Goal: Information Seeking & Learning: Learn about a topic

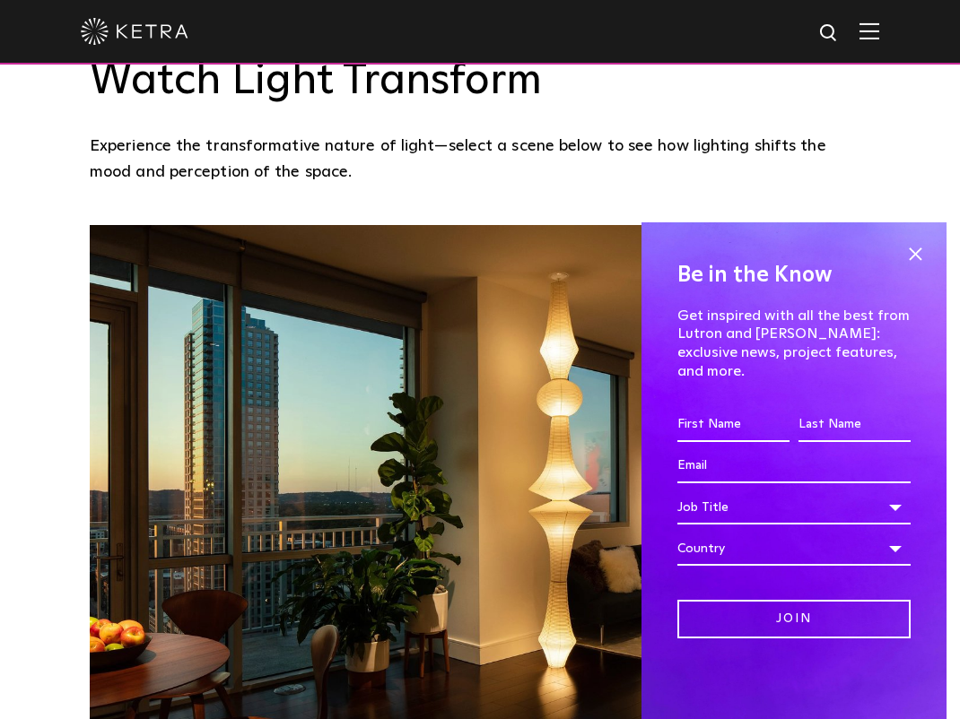
scroll to position [1376, 0]
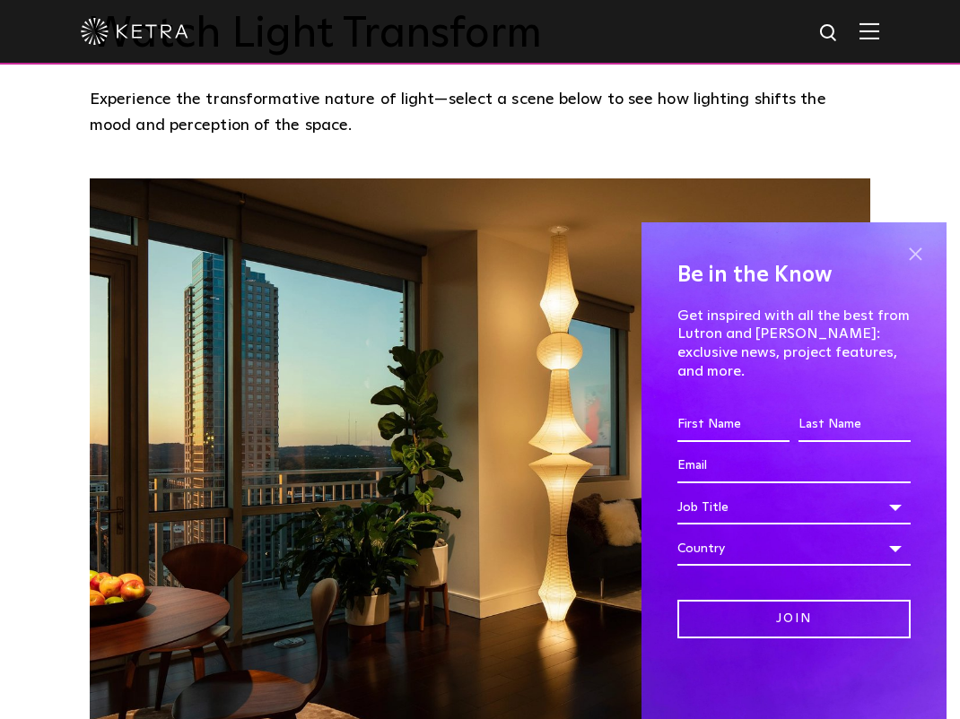
click at [913, 267] on span at bounding box center [914, 253] width 27 height 27
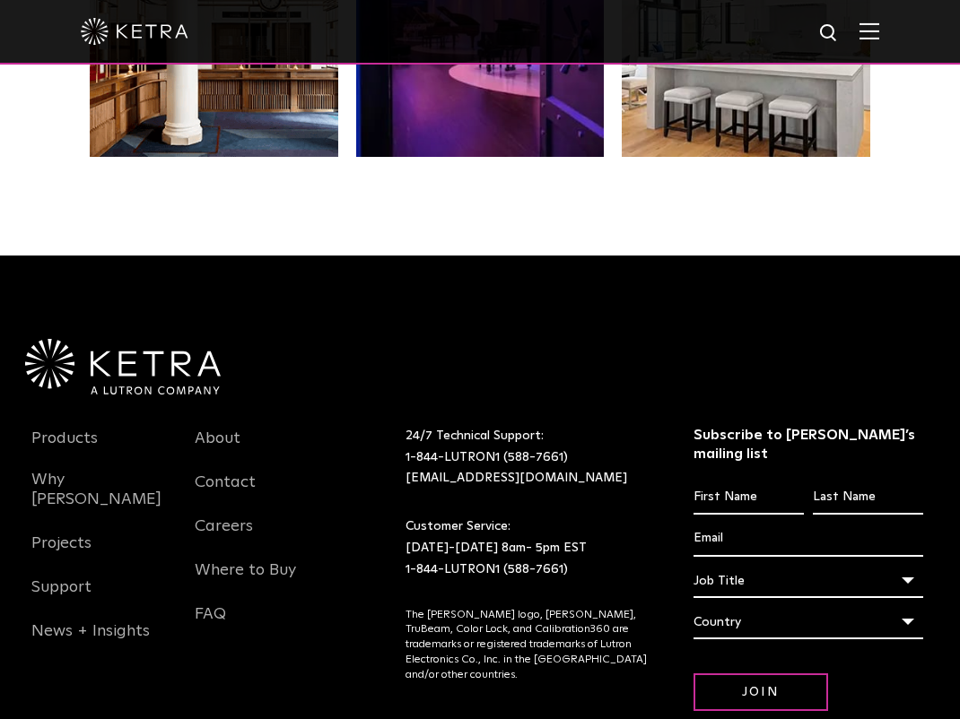
scroll to position [3393, 0]
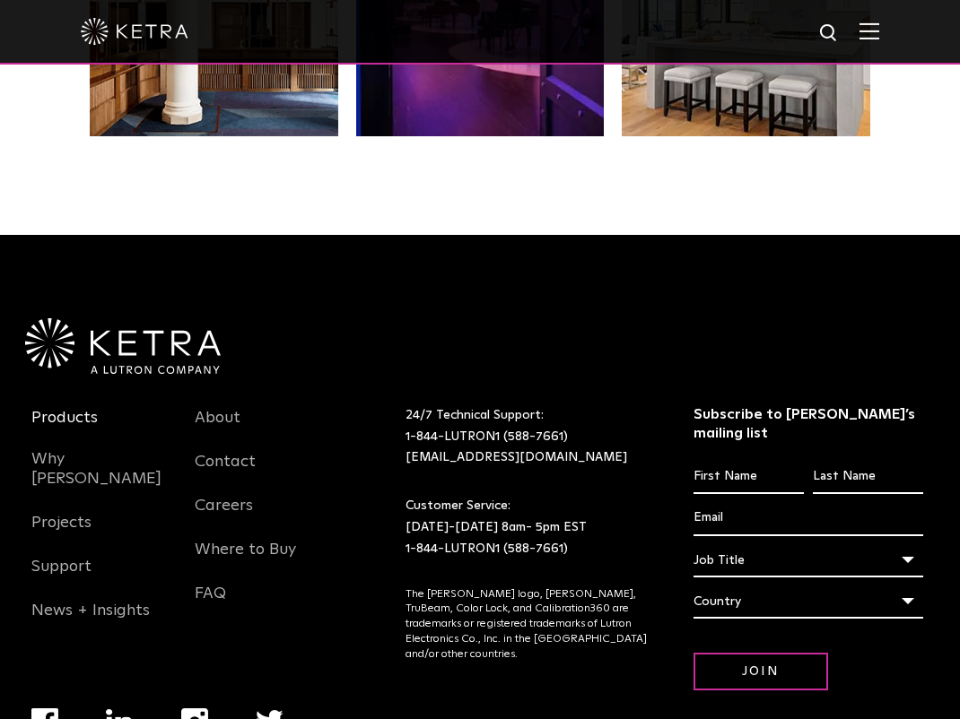
click at [56, 408] on link "Products" at bounding box center [64, 428] width 66 height 41
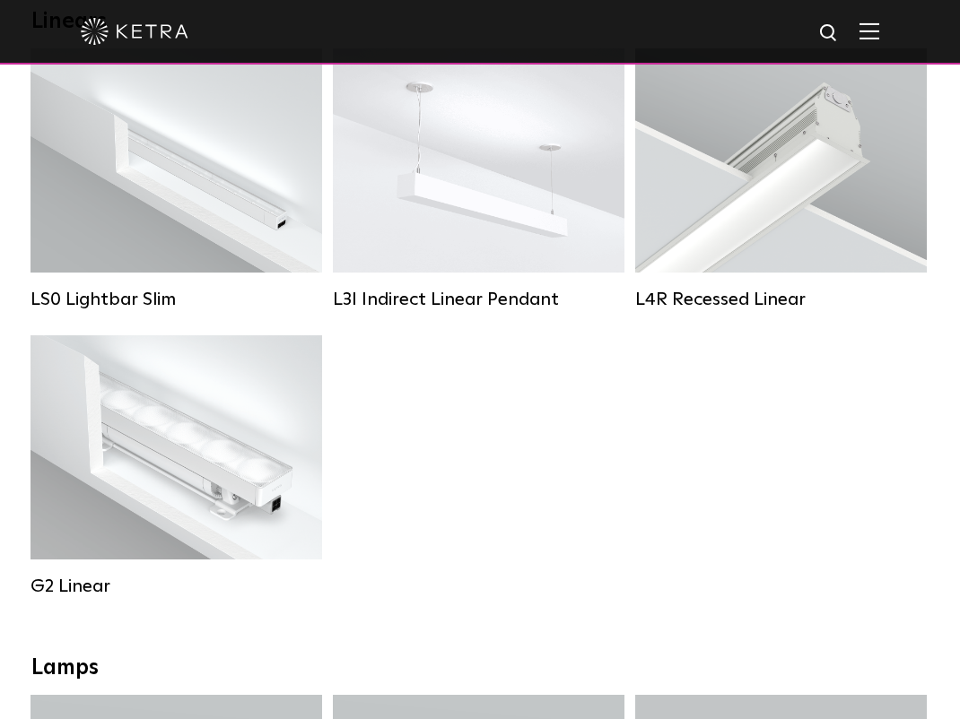
scroll to position [663, 0]
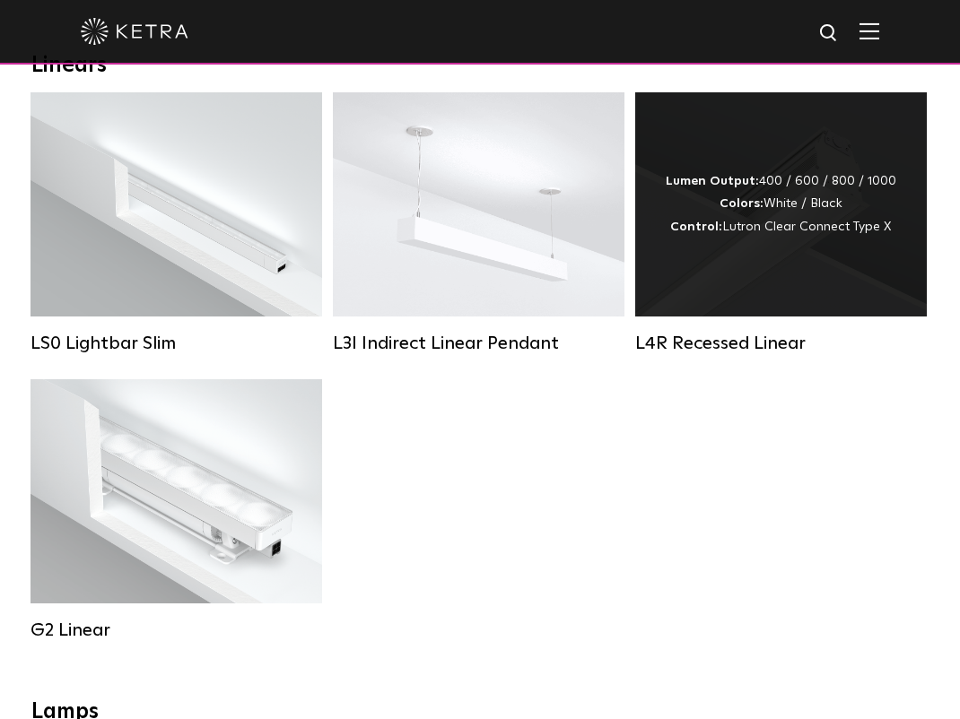
click at [664, 343] on div "L4R Recessed Linear" at bounding box center [780, 344] width 291 height 22
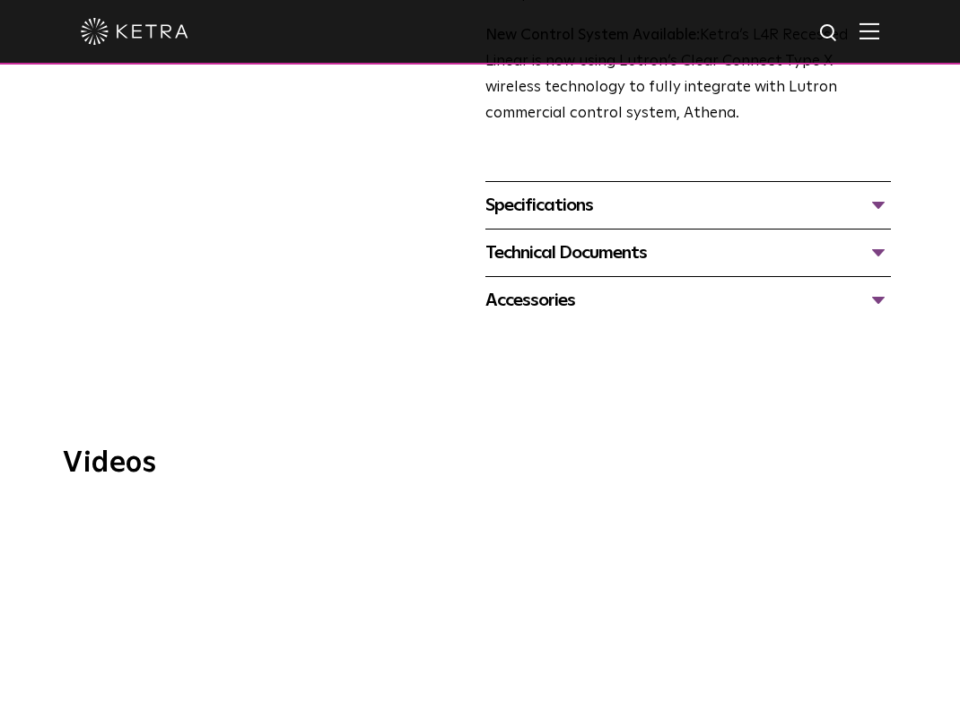
scroll to position [825, 0]
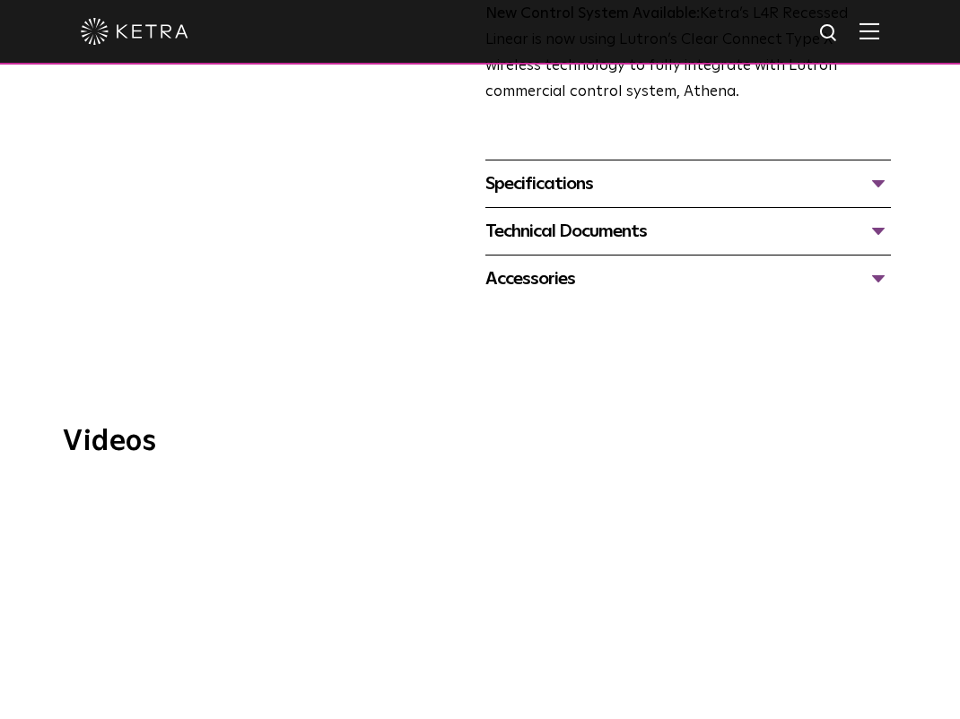
click at [880, 169] on div "Specifications" at bounding box center [687, 183] width 405 height 29
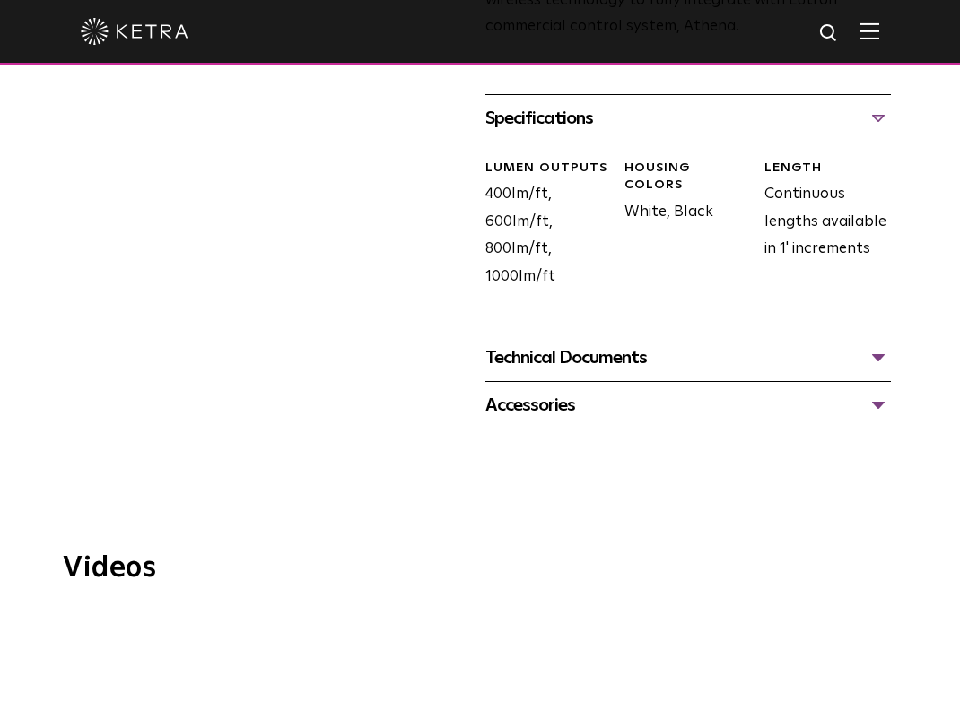
scroll to position [936, 0]
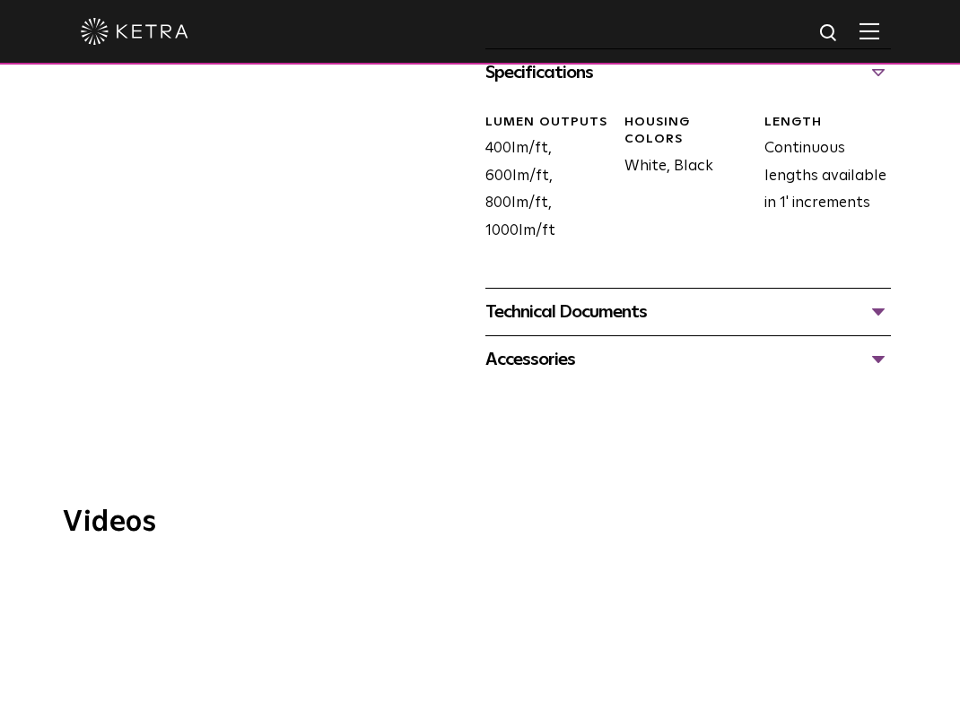
click at [880, 298] on div "Technical Documents" at bounding box center [687, 312] width 405 height 29
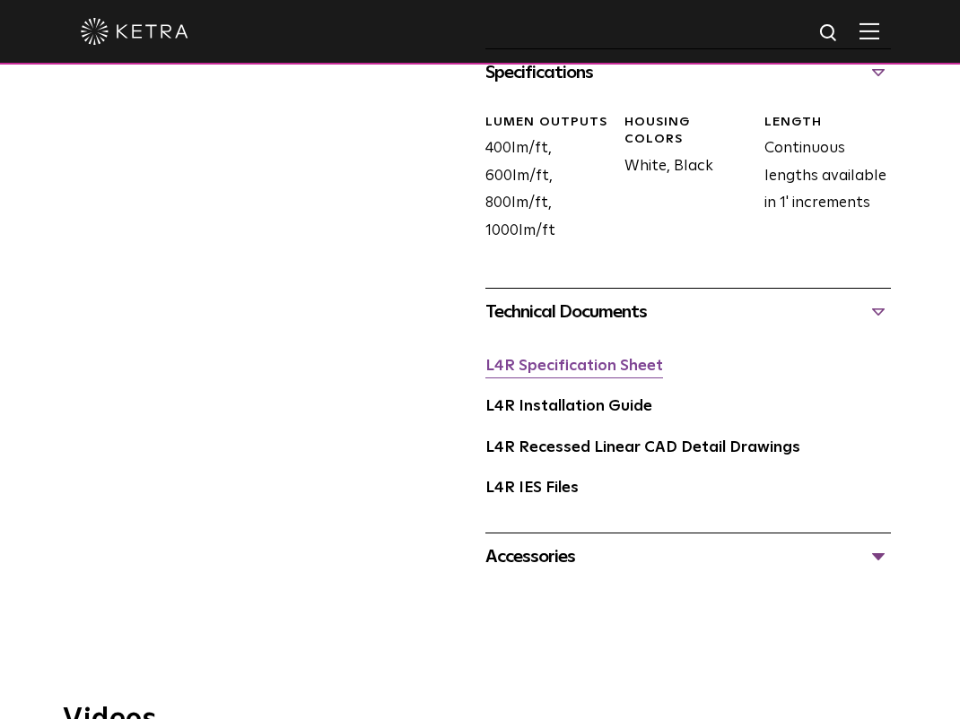
click at [587, 359] on link "L4R Specification Sheet" at bounding box center [574, 366] width 178 height 15
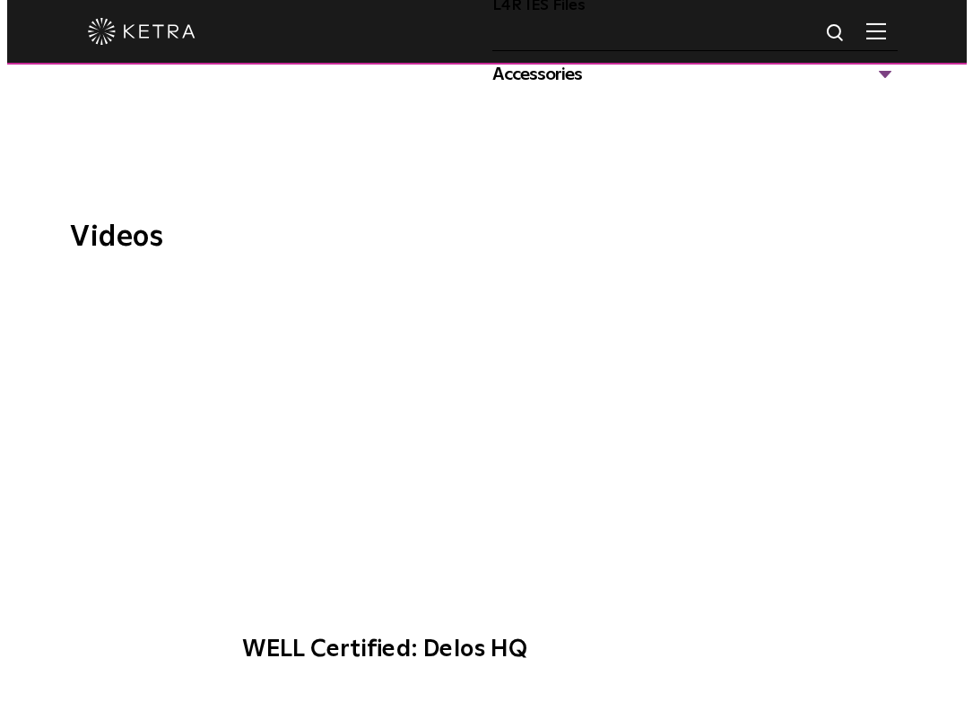
scroll to position [1394, 0]
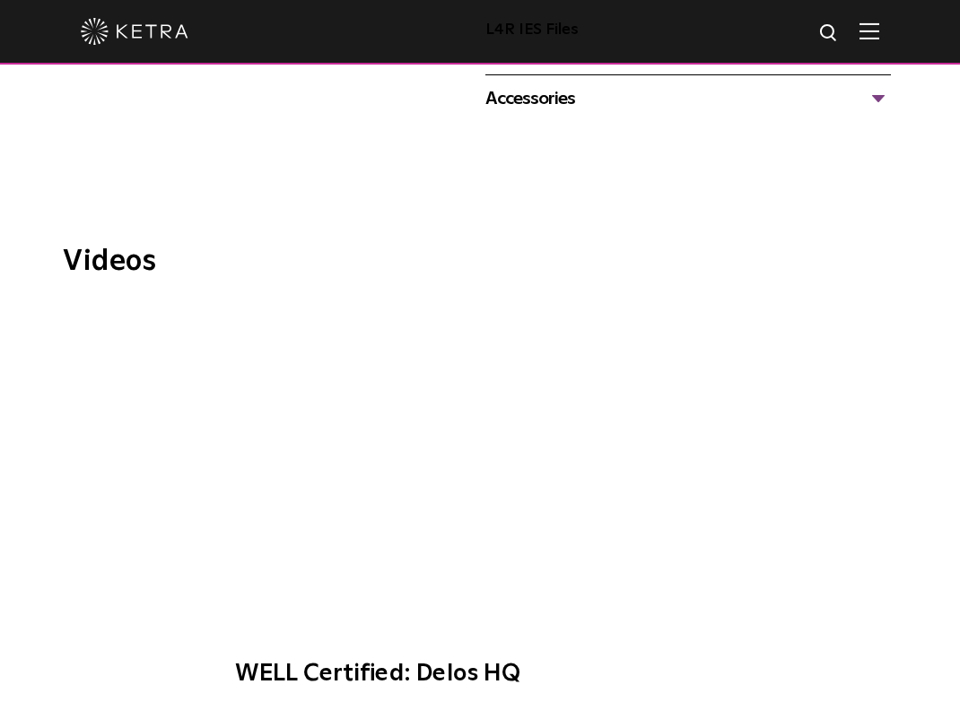
click at [477, 430] on span "WELL Certified: Delos HQ" at bounding box center [480, 506] width 534 height 398
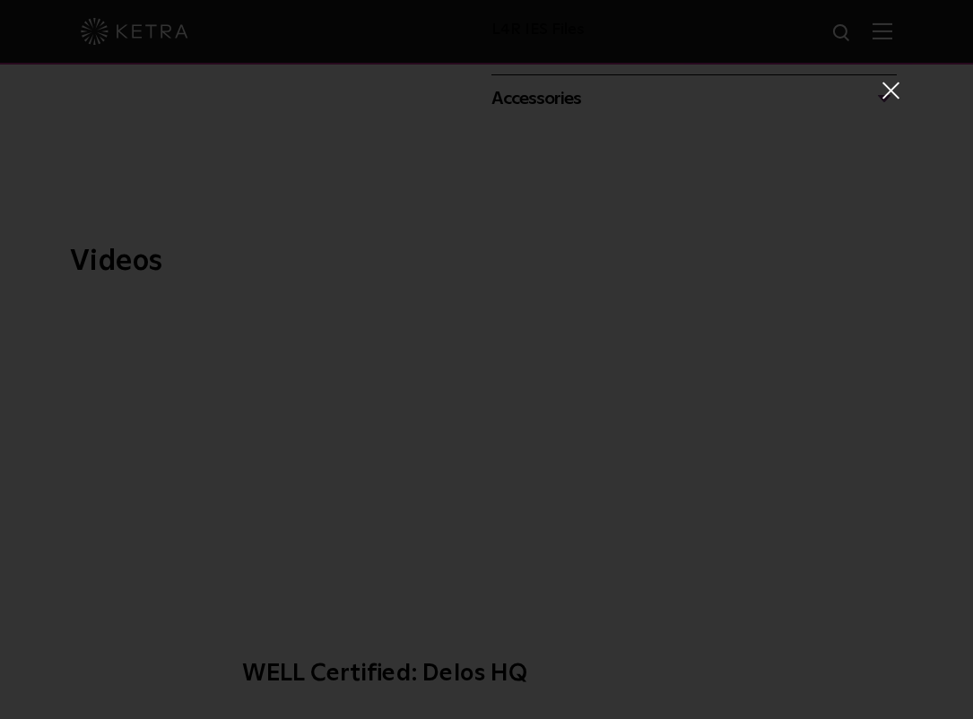
click at [882, 91] on span at bounding box center [890, 90] width 20 height 18
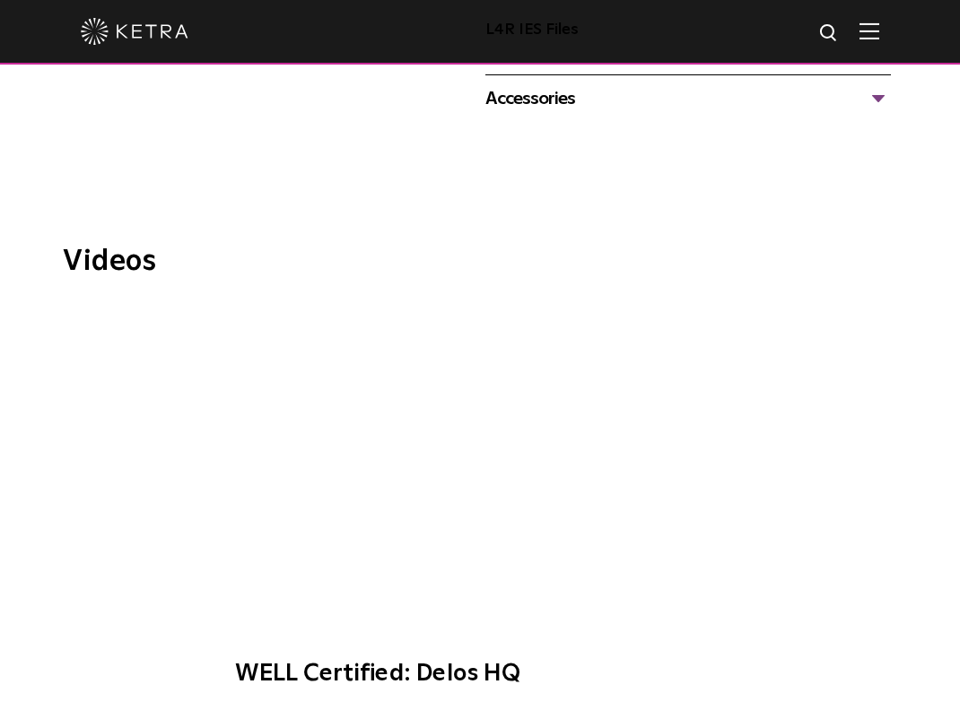
click at [488, 425] on span "WELL Certified: Delos HQ" at bounding box center [480, 506] width 534 height 398
